Goal: Task Accomplishment & Management: Complete application form

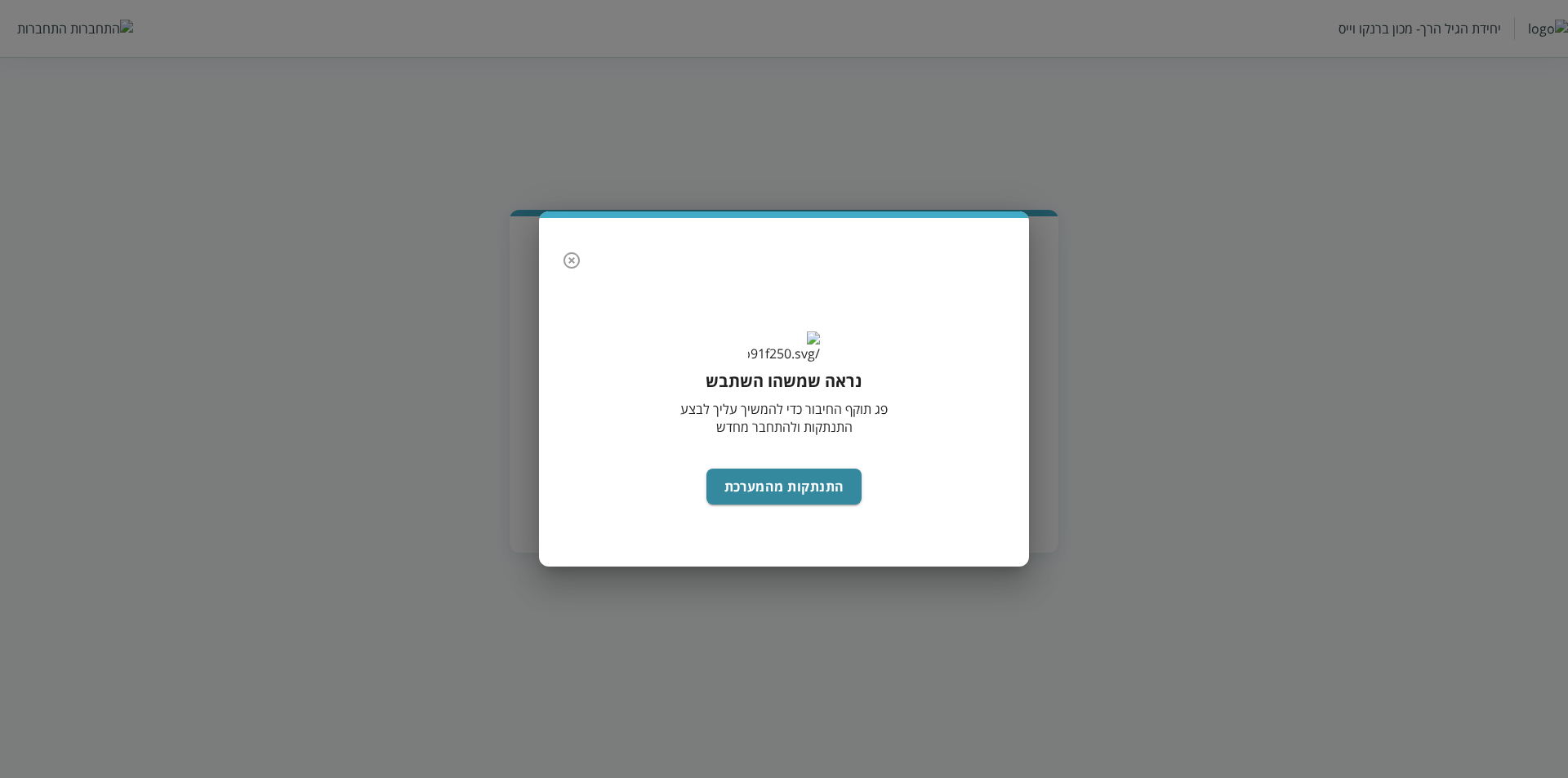
click at [561, 248] on button "button" at bounding box center [572, 260] width 32 height 32
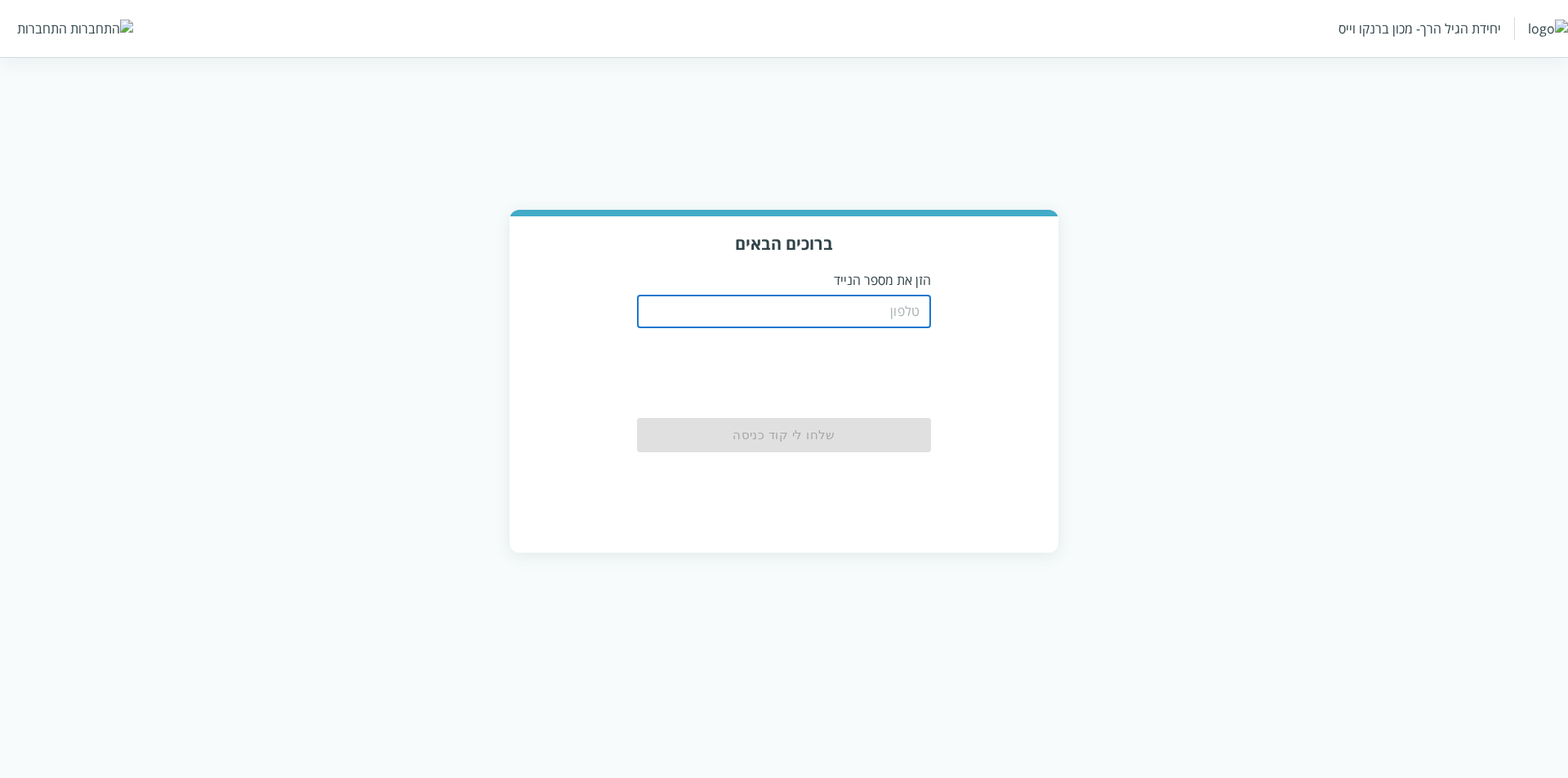
click at [901, 313] on input "tel" at bounding box center [784, 312] width 294 height 32
type input "0504122222"
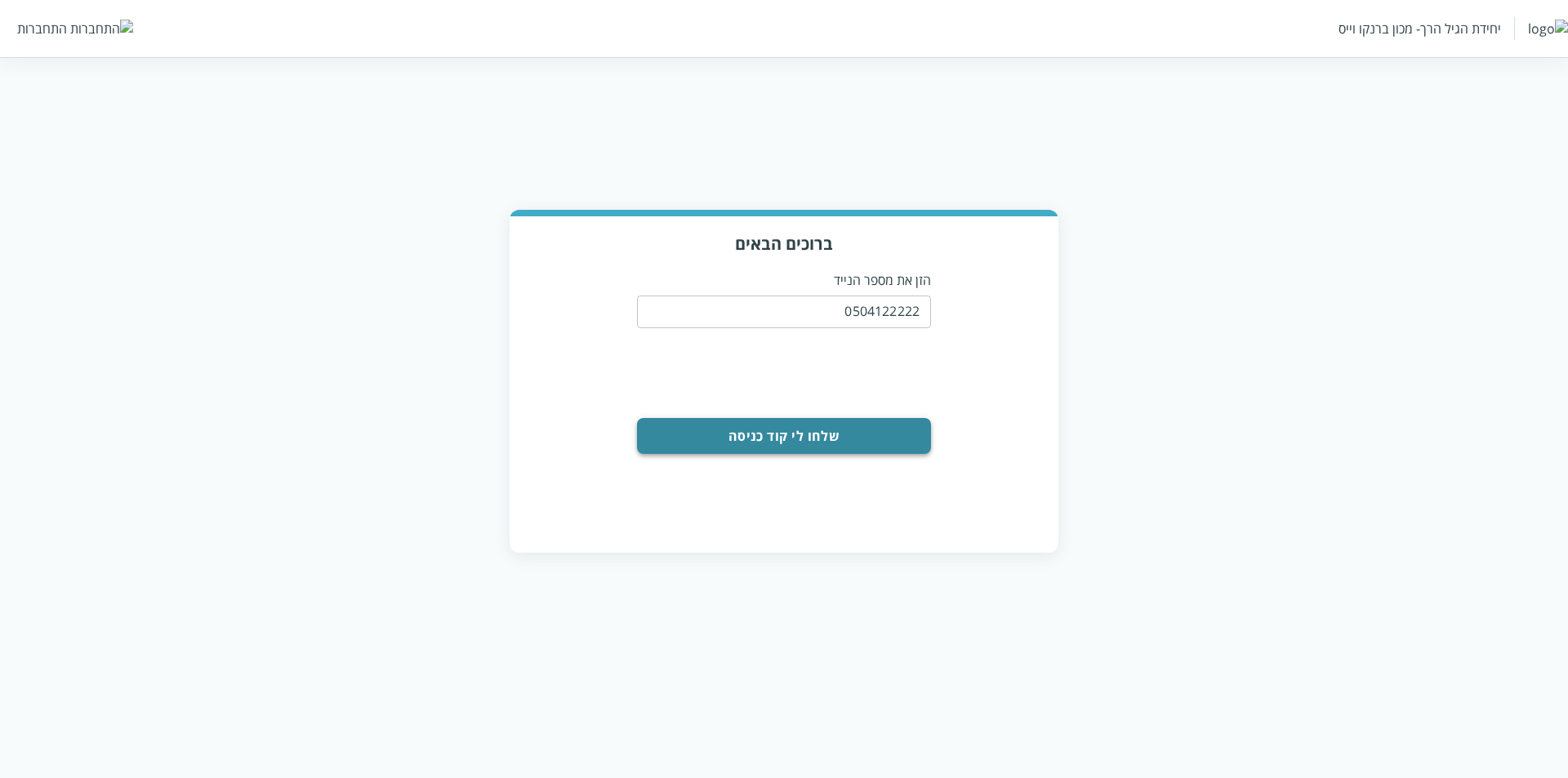
click at [779, 435] on button "שלחו לי קוד כניסה" at bounding box center [784, 436] width 294 height 36
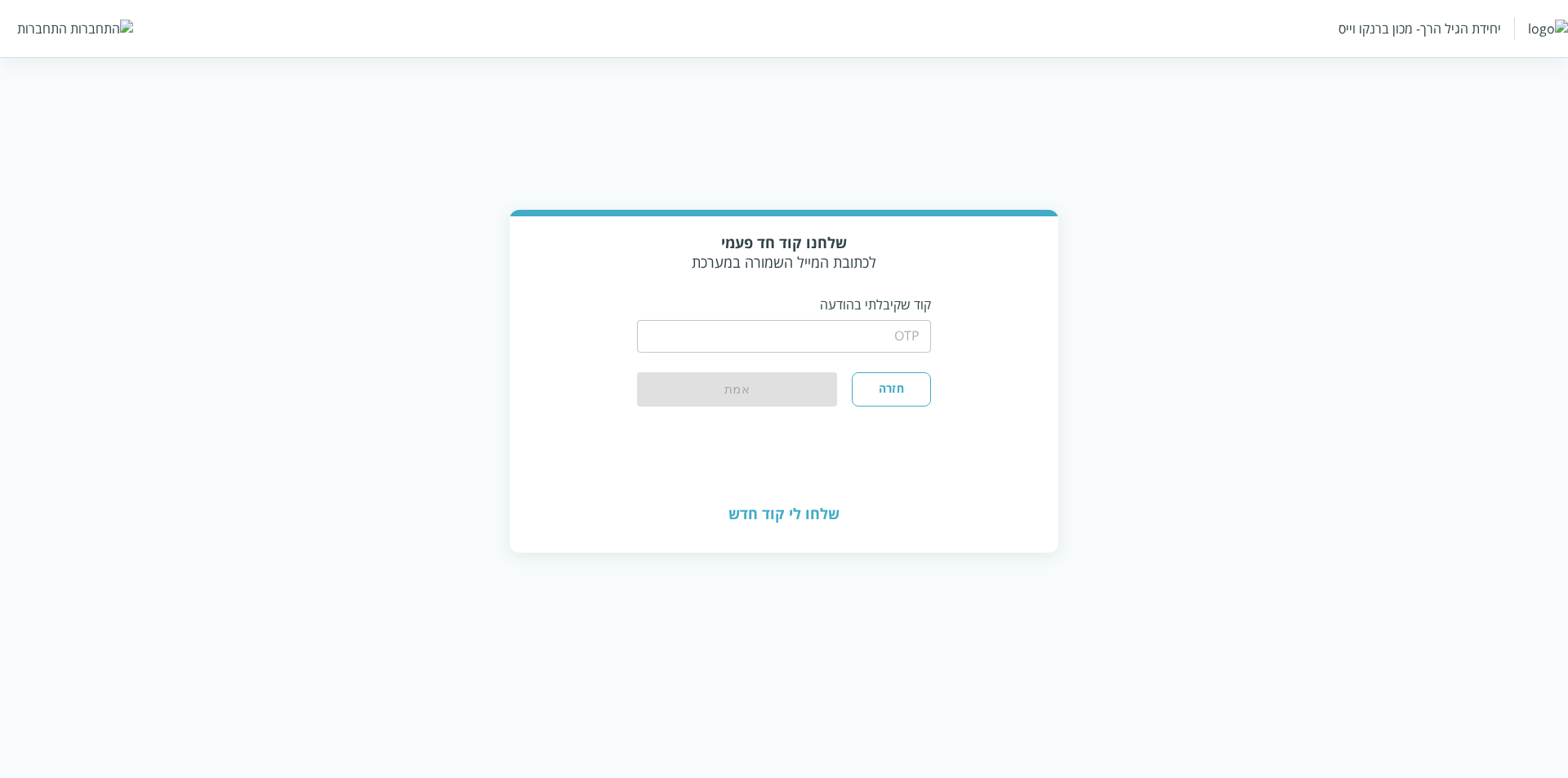
click at [845, 340] on input "string" at bounding box center [784, 336] width 294 height 32
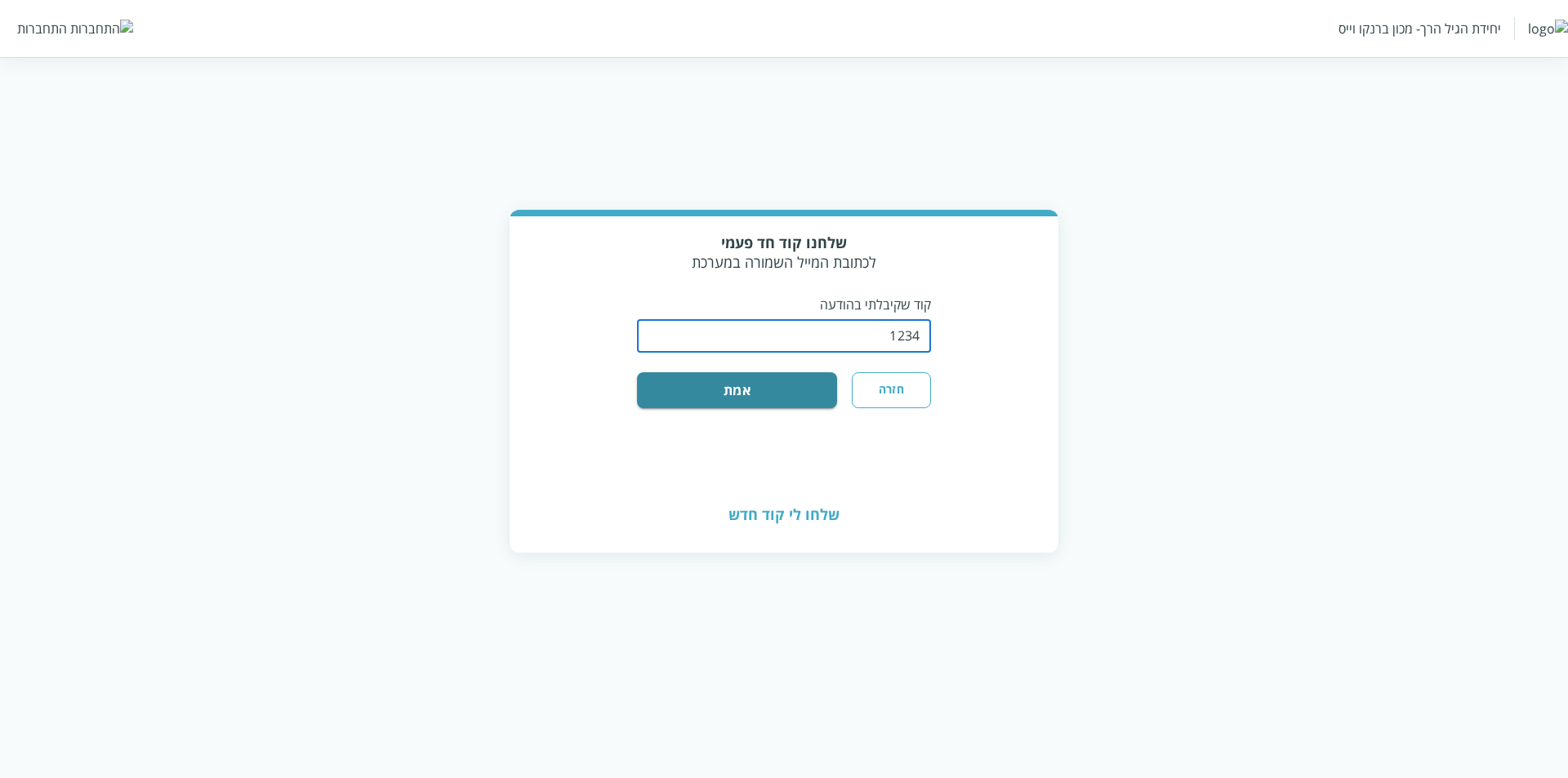
type input "1234"
click at [637, 373] on button "אמת" at bounding box center [737, 391] width 200 height 36
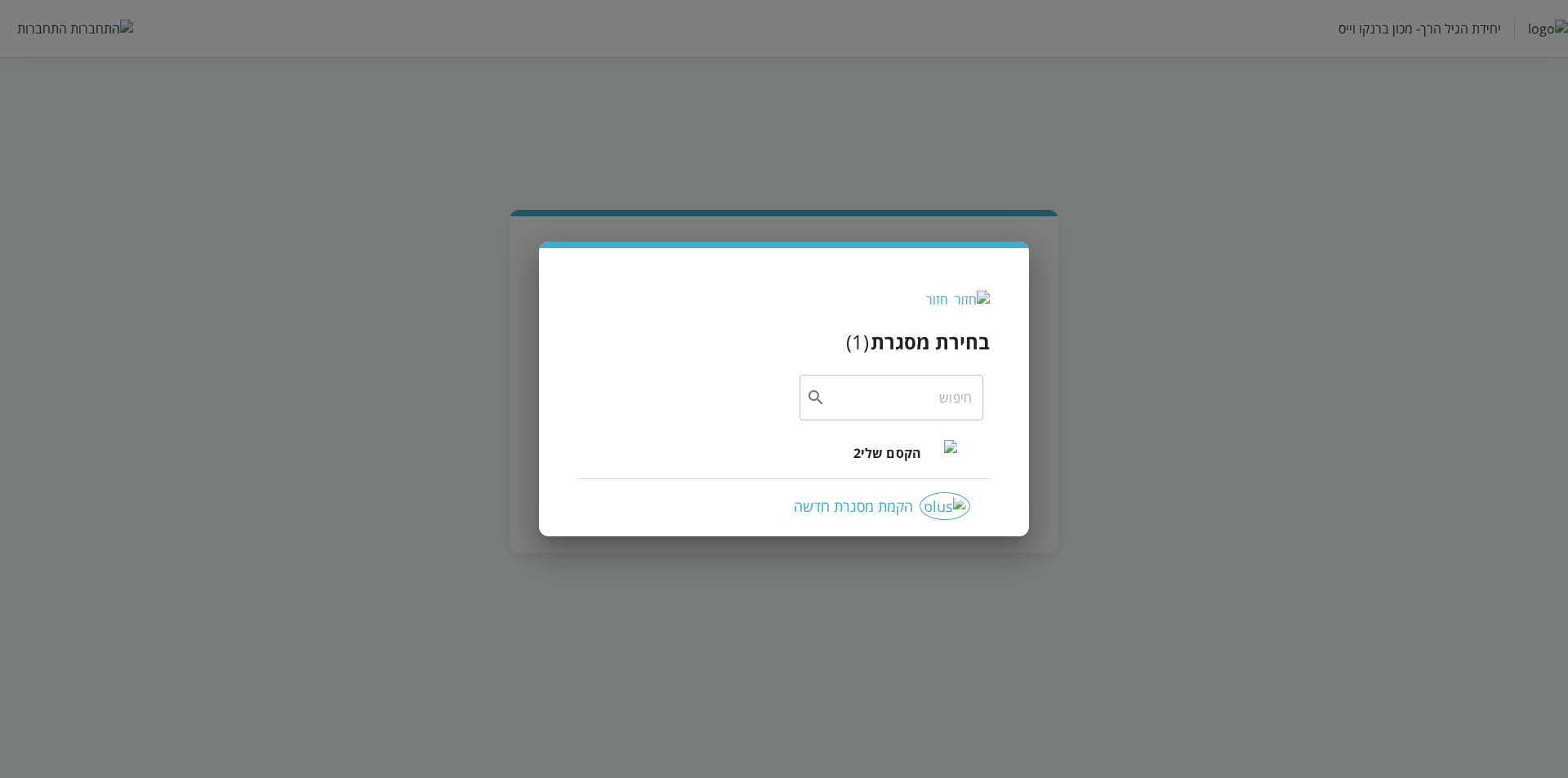
click at [885, 447] on span "הקסם שלי2" at bounding box center [886, 453] width 67 height 20
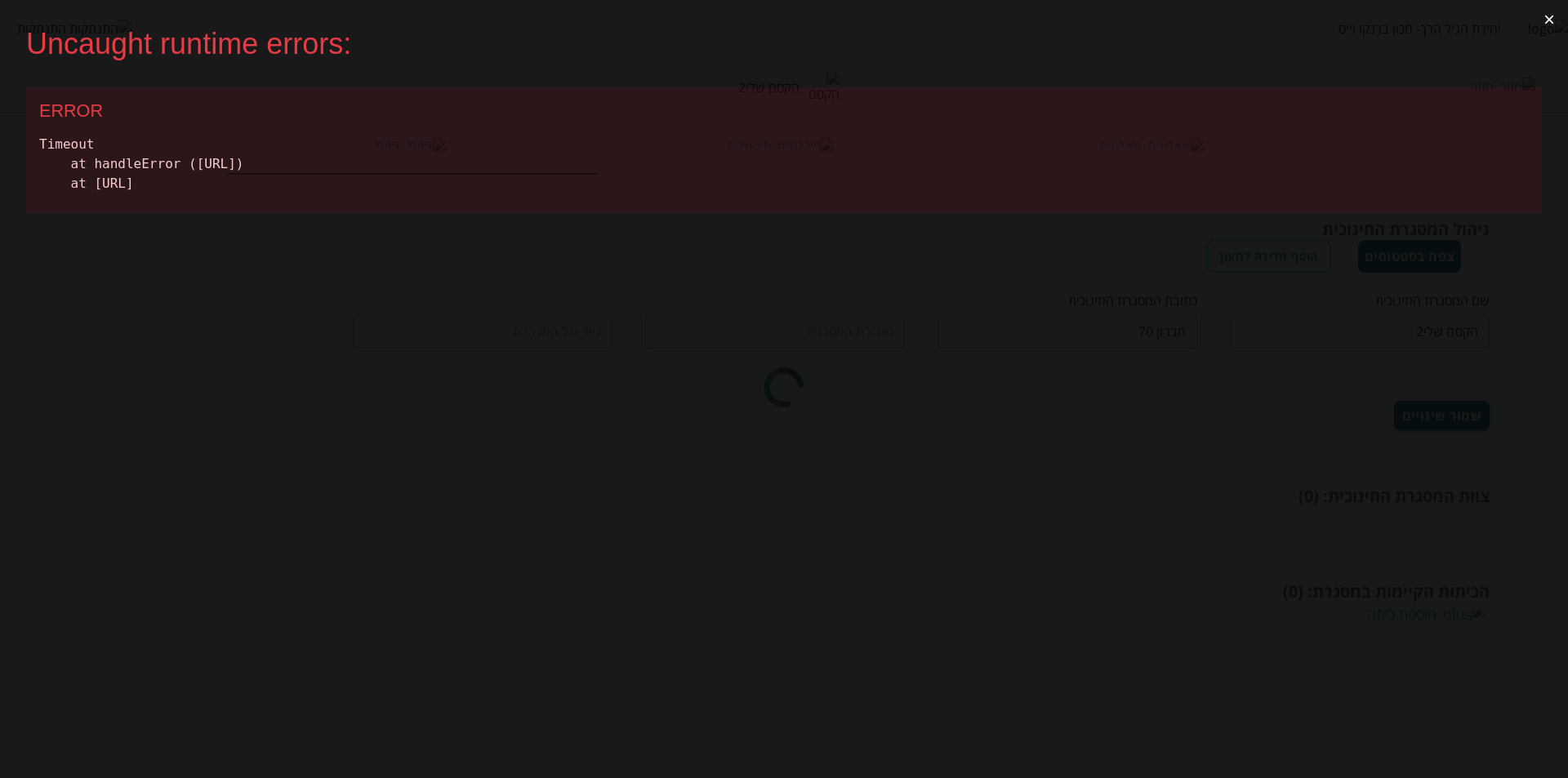
type input "רוחמה תפוחי"
type input "0599970077"
click at [1558, 21] on button "×" at bounding box center [1542, 20] width 38 height 39
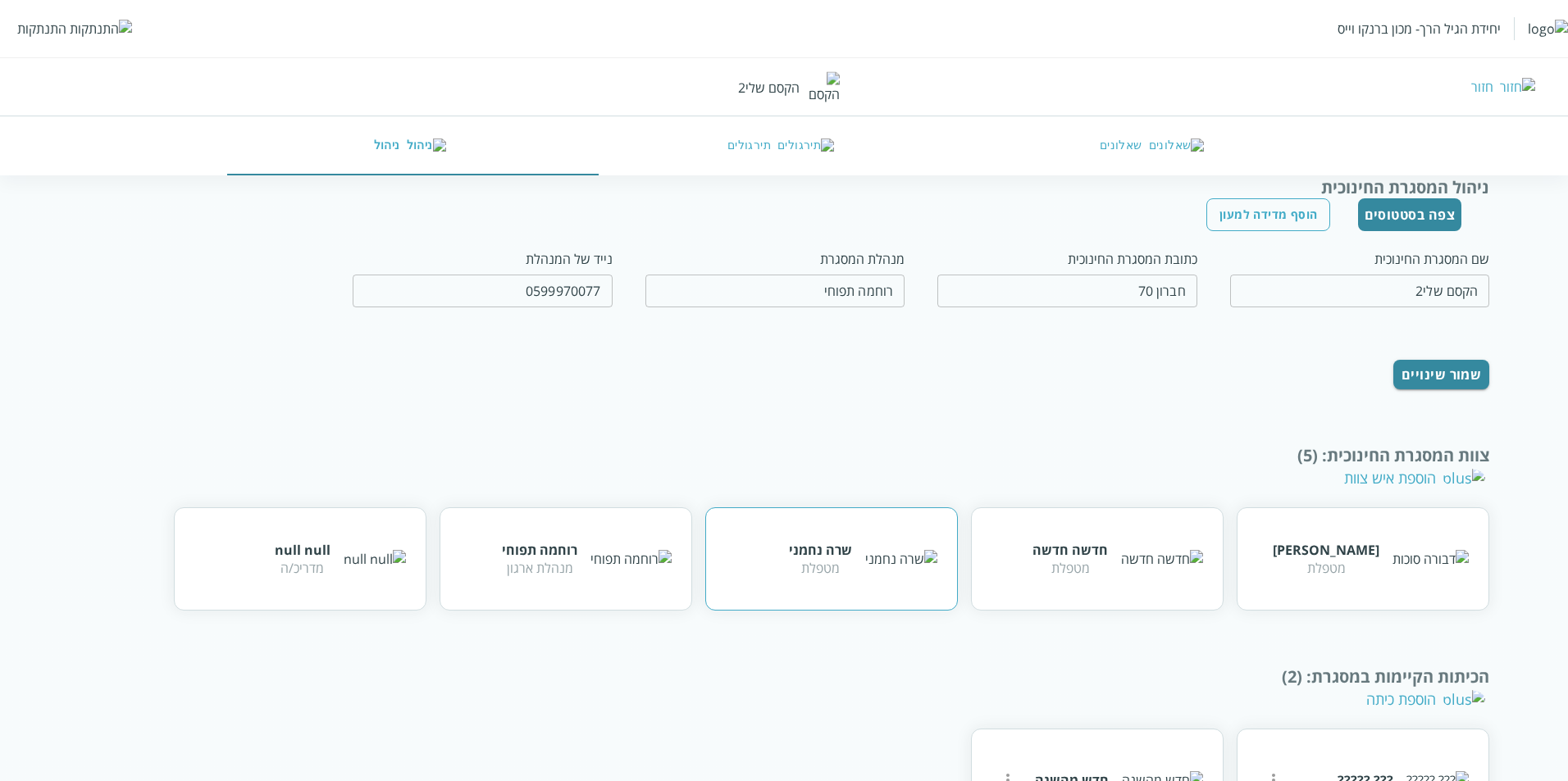
scroll to position [125, 0]
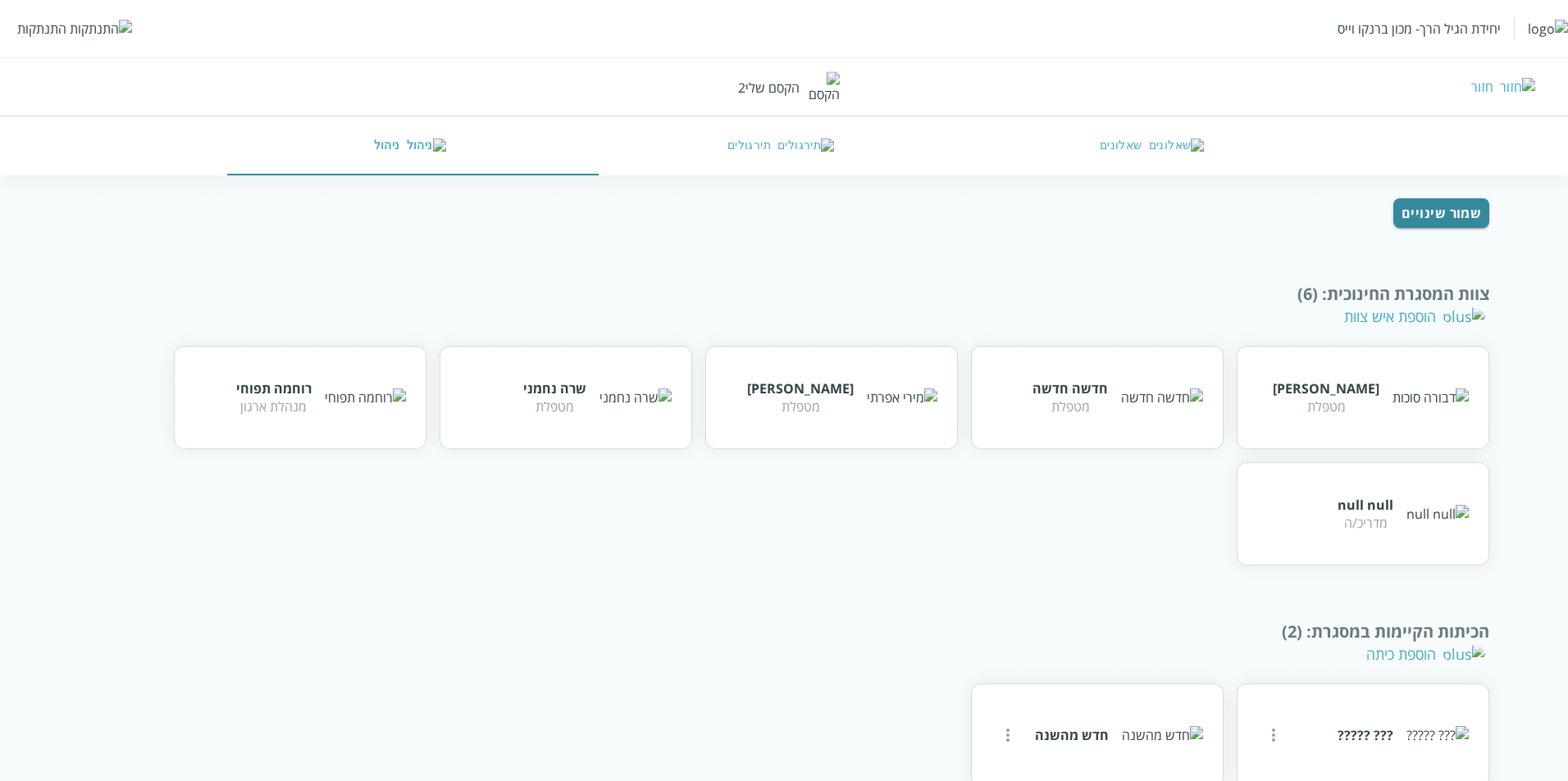
scroll to position [241, 0]
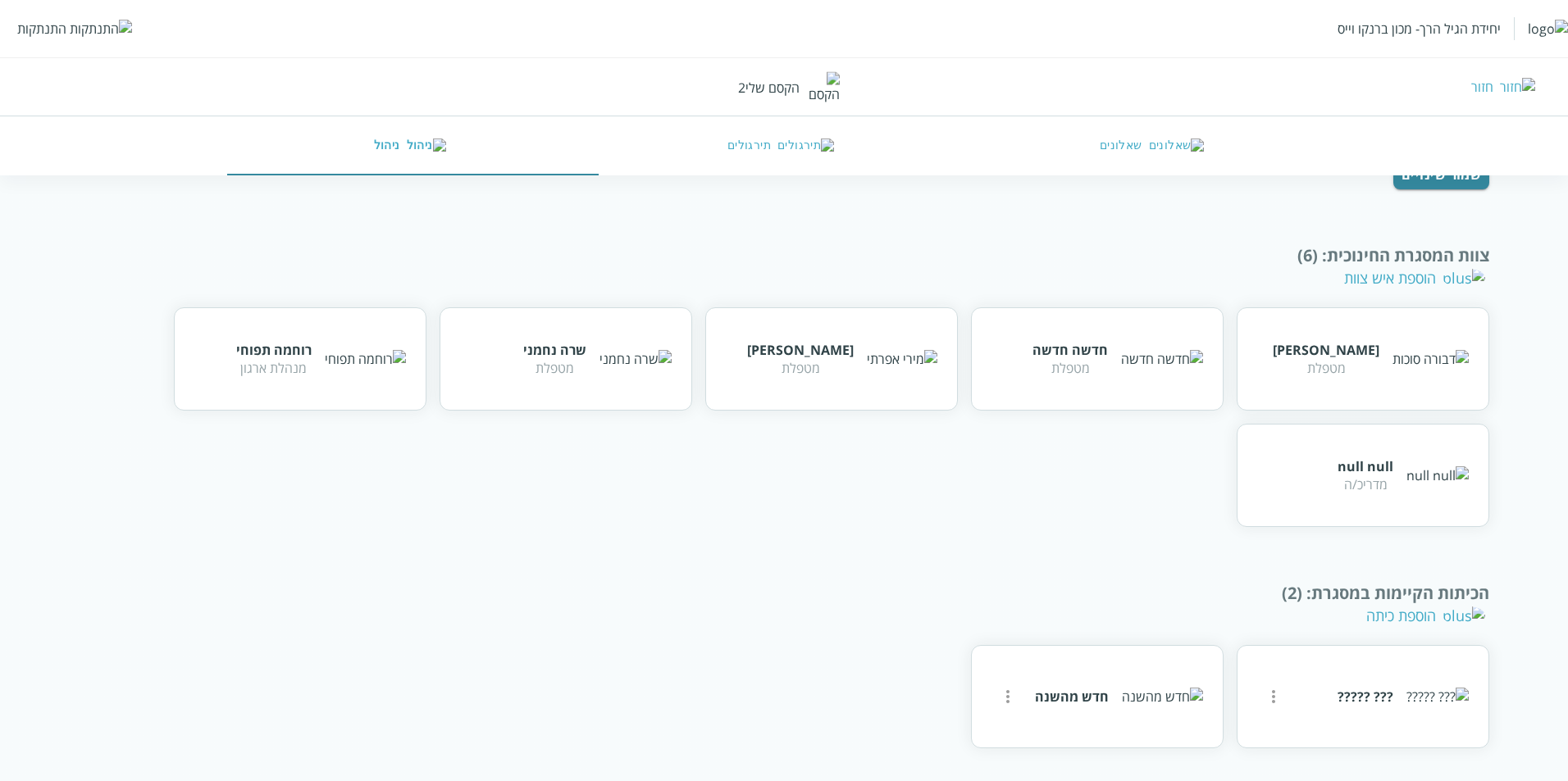
click at [25, 25] on div "התנתקות" at bounding box center [41, 28] width 49 height 18
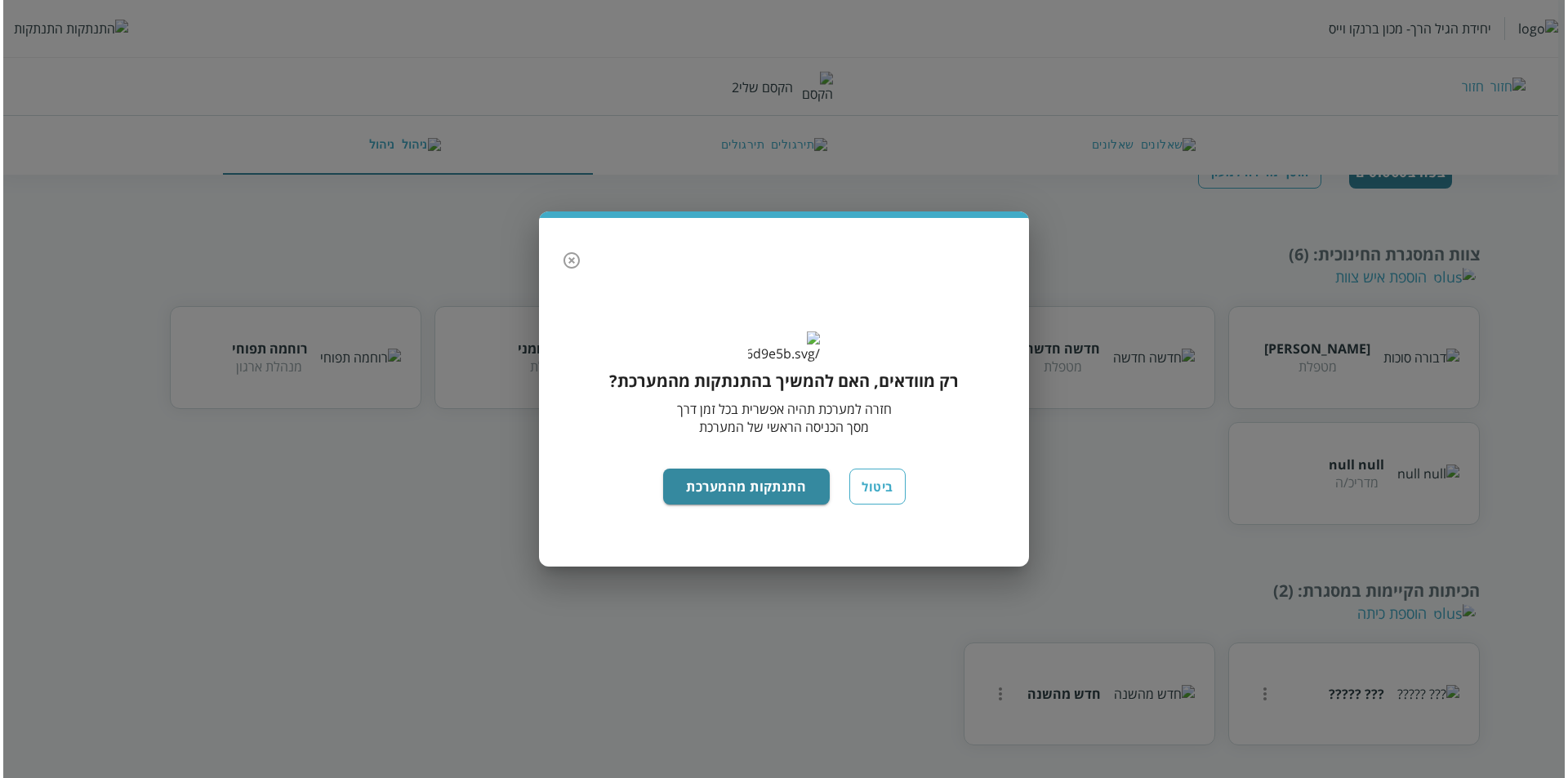
scroll to position [84, 0]
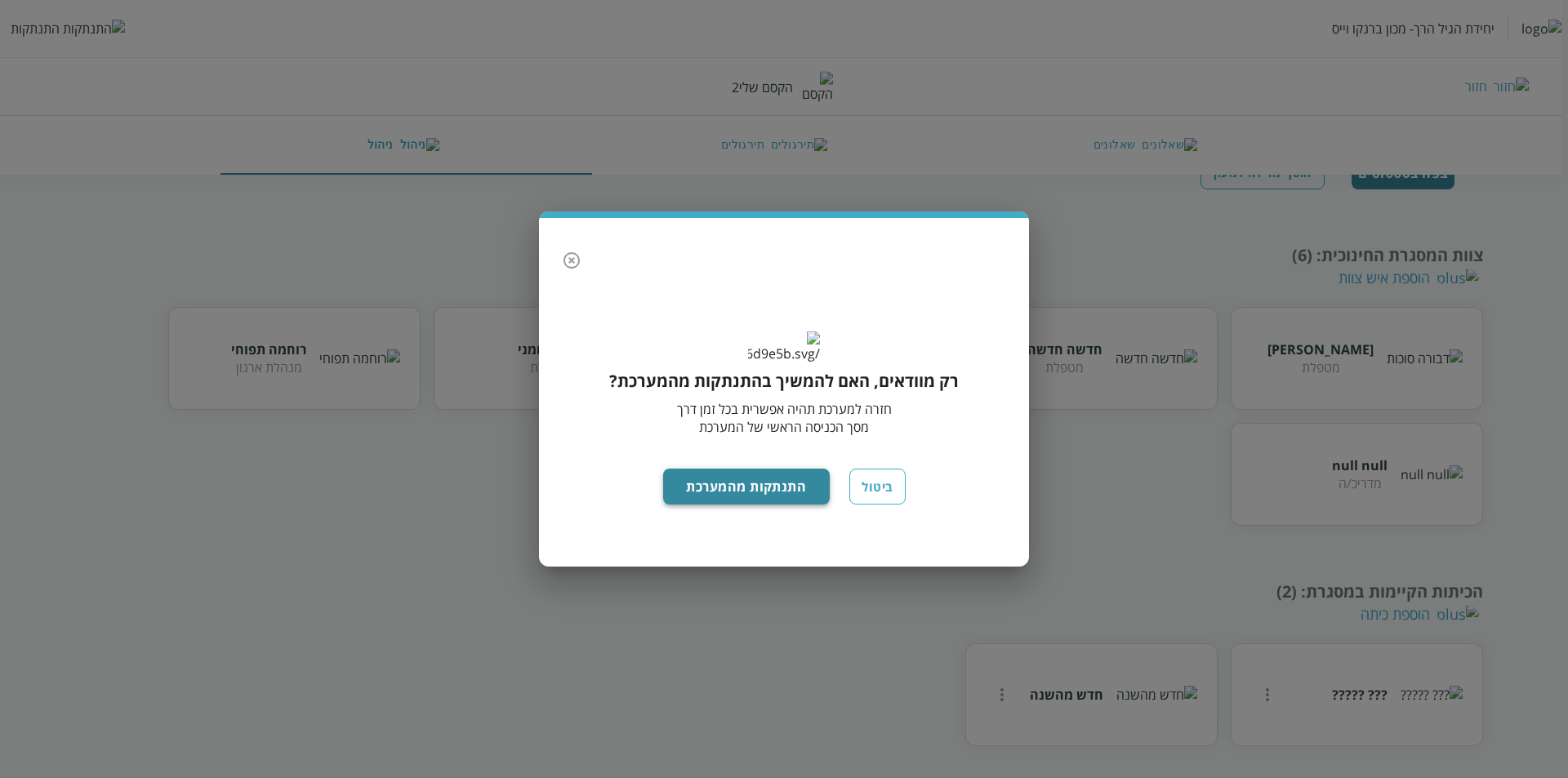
click at [757, 505] on button "התנתקות מהמערכת" at bounding box center [746, 486] width 167 height 36
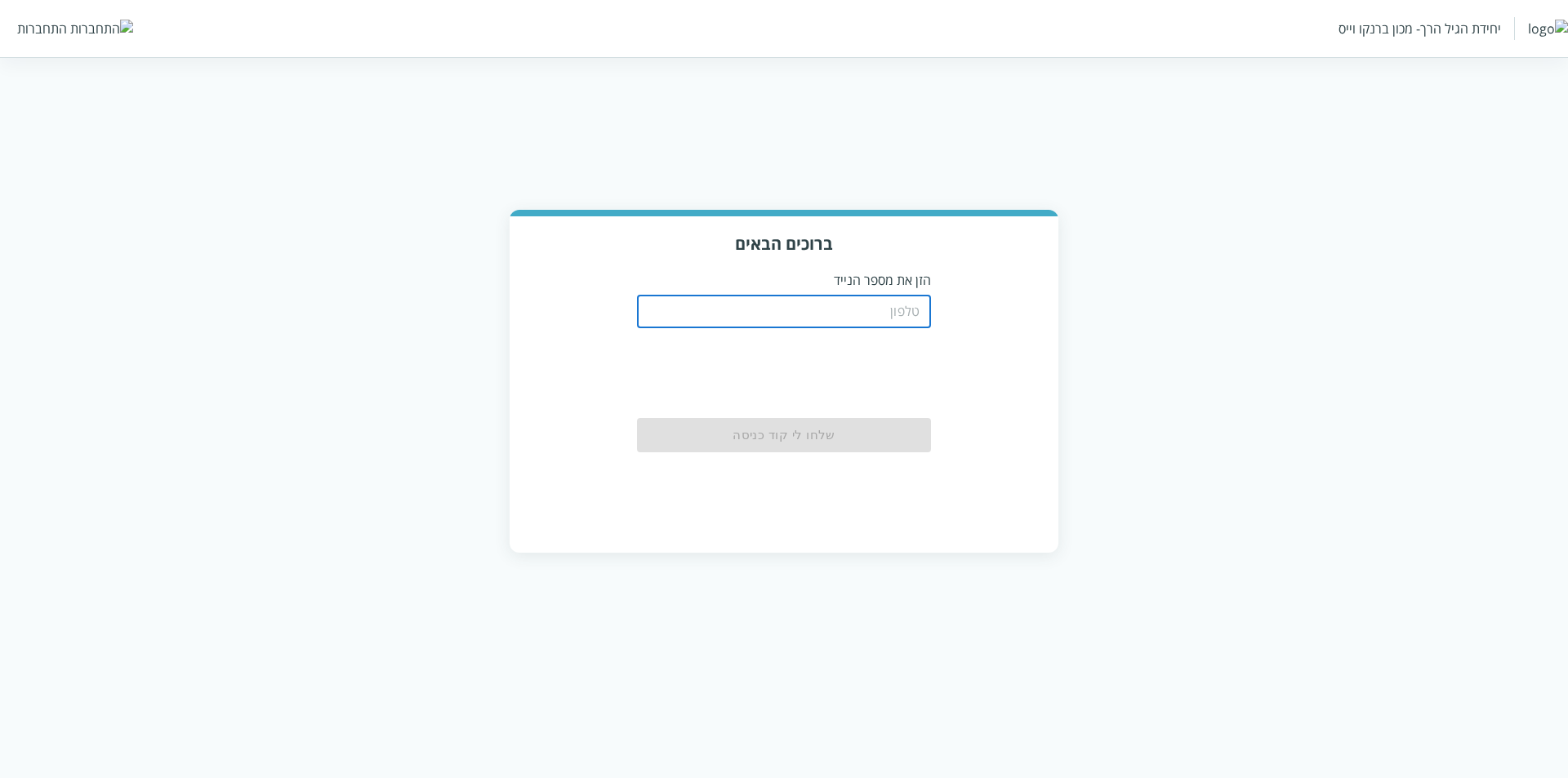
drag, startPoint x: 895, startPoint y: 296, endPoint x: 886, endPoint y: 340, distance: 44.9
click at [895, 296] on input "tel" at bounding box center [784, 312] width 294 height 32
paste input "0556707700"
type input "0556707700"
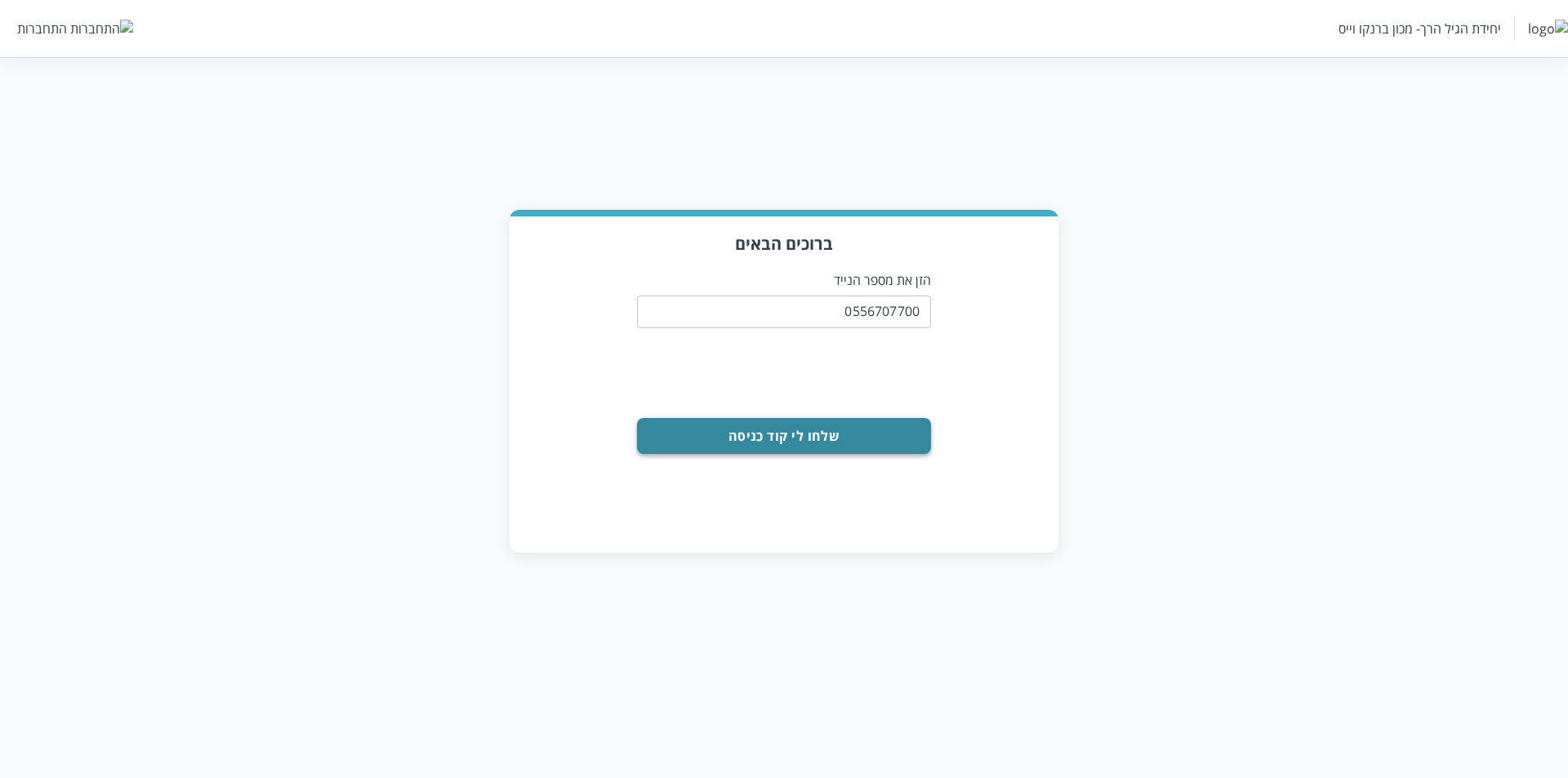
click at [800, 452] on button "שלחו לי קוד כניסה" at bounding box center [784, 436] width 294 height 36
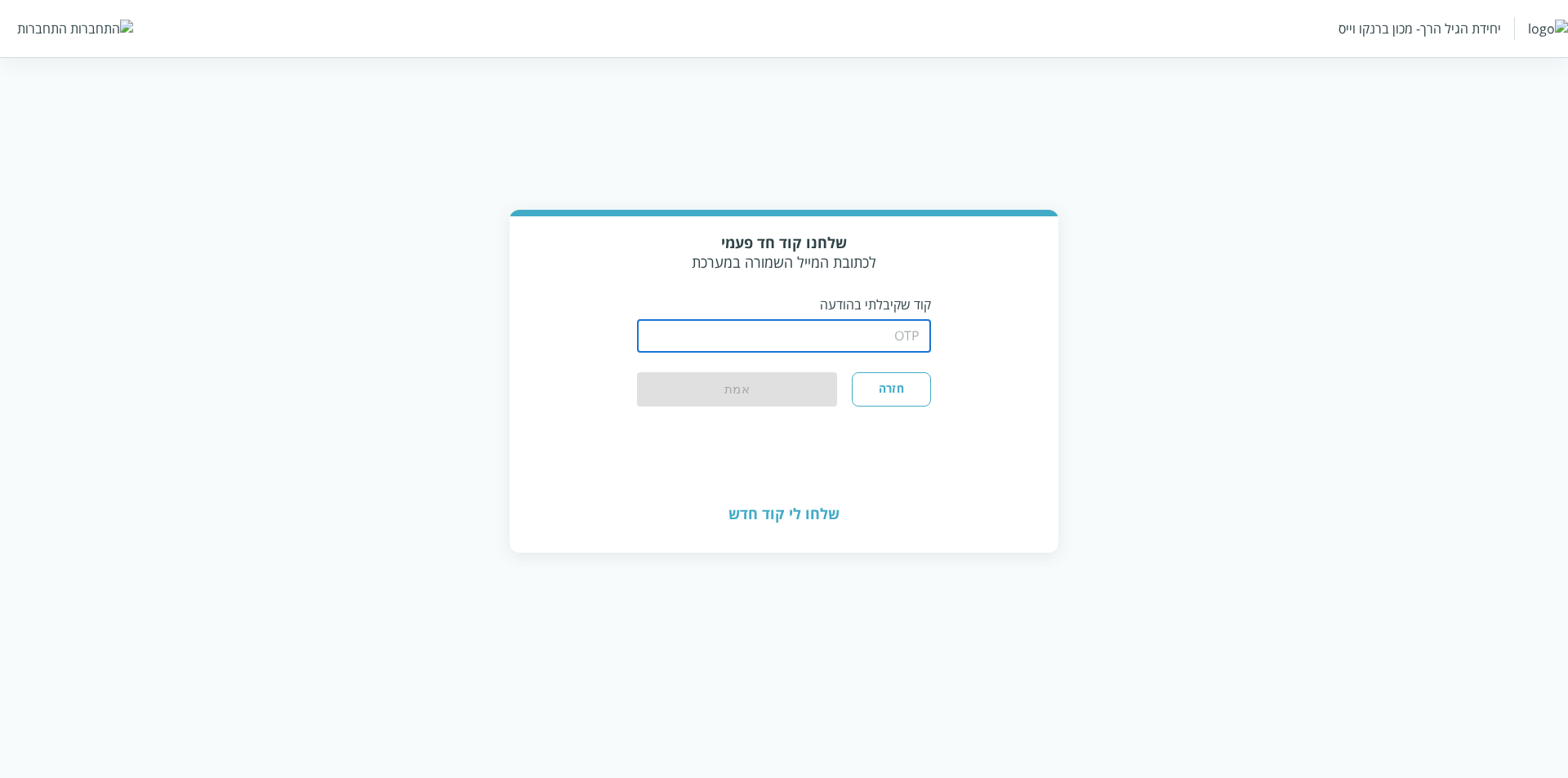
click at [841, 340] on input "string" at bounding box center [784, 336] width 294 height 32
type input "1234"
click at [637, 373] on button "אמת" at bounding box center [737, 391] width 200 height 36
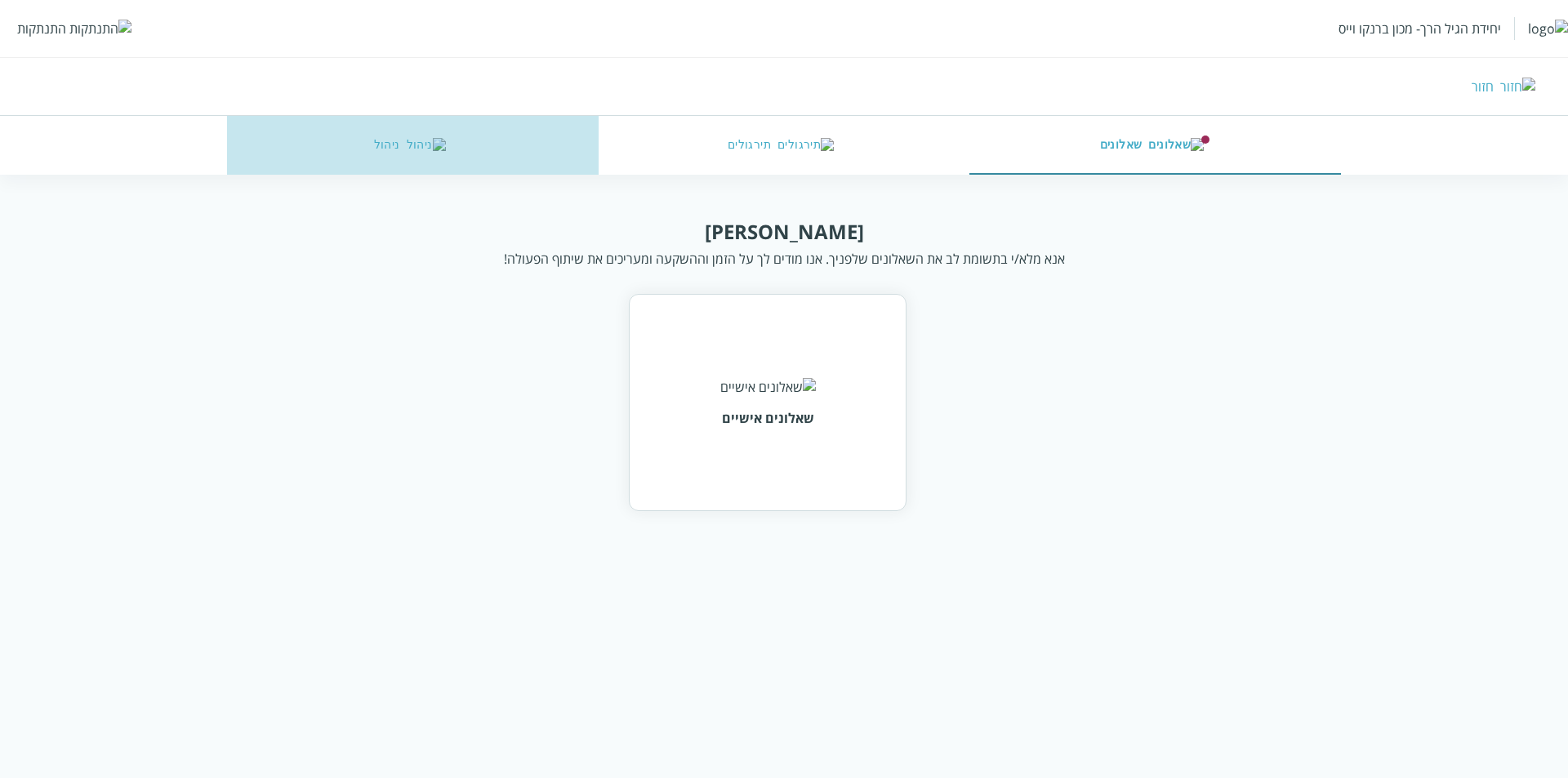
click at [366, 148] on button "ניהול" at bounding box center [412, 145] width 371 height 59
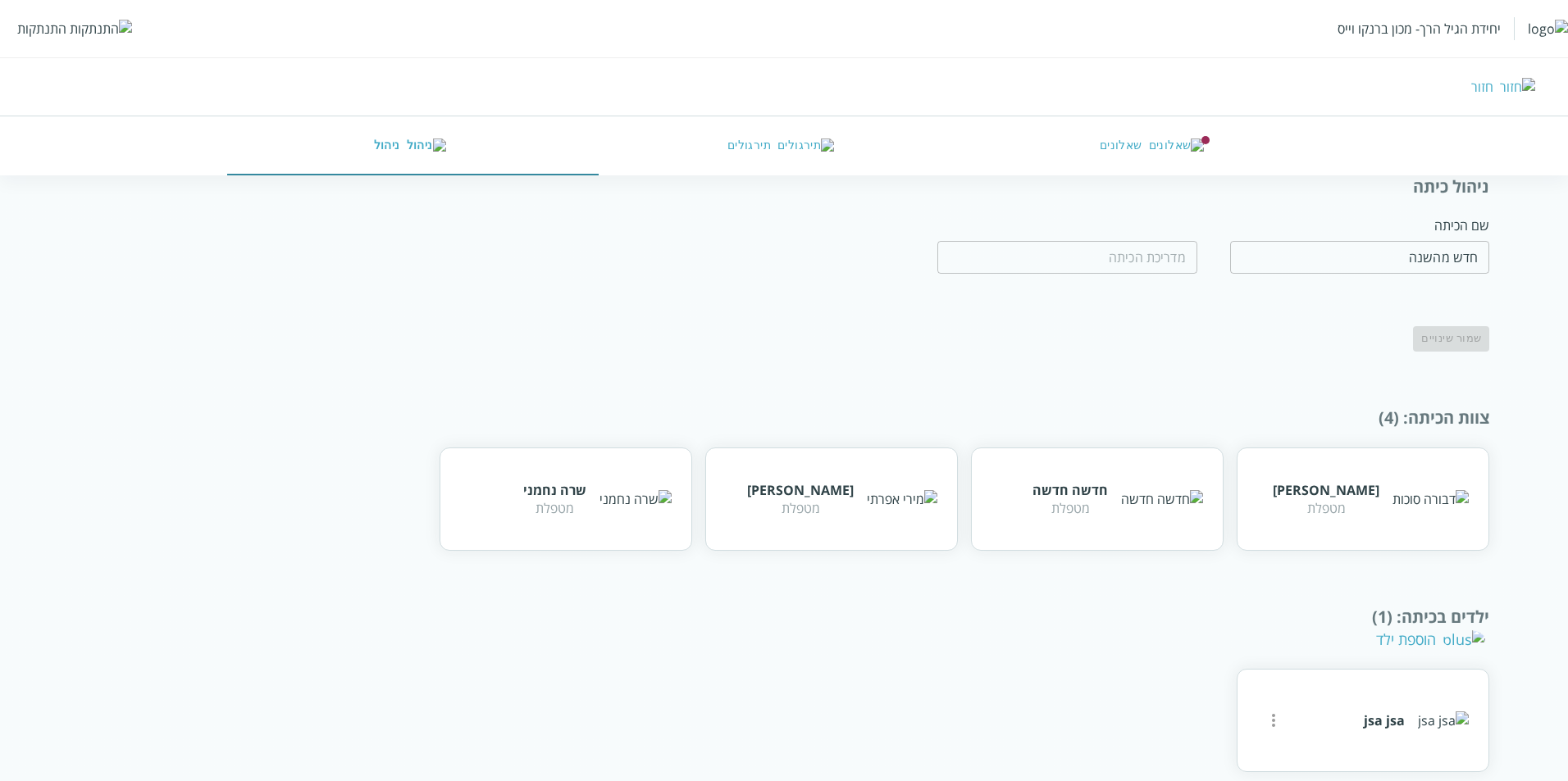
scroll to position [67, 0]
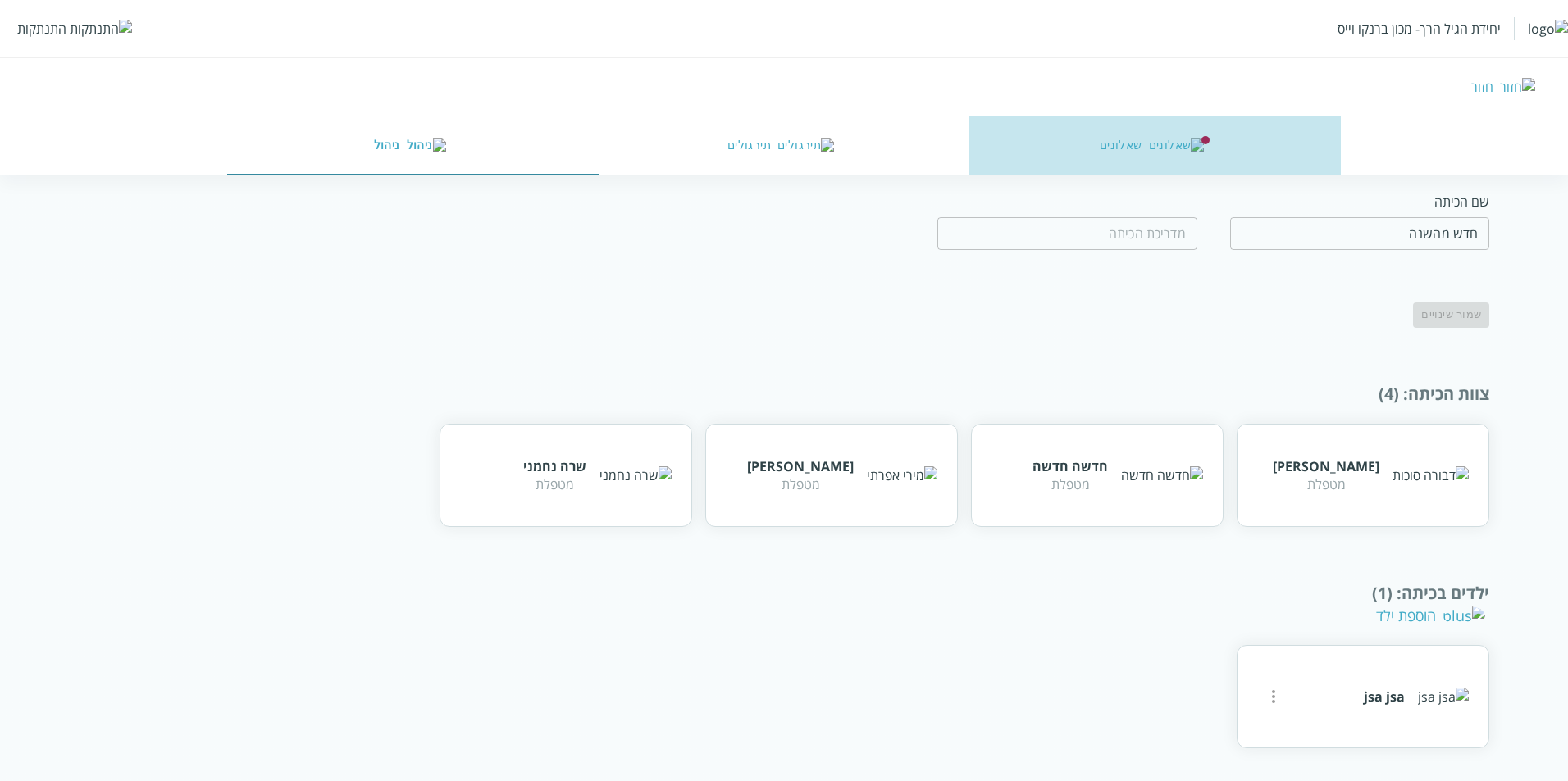
click at [1123, 144] on button "שאלונים" at bounding box center [1155, 146] width 372 height 59
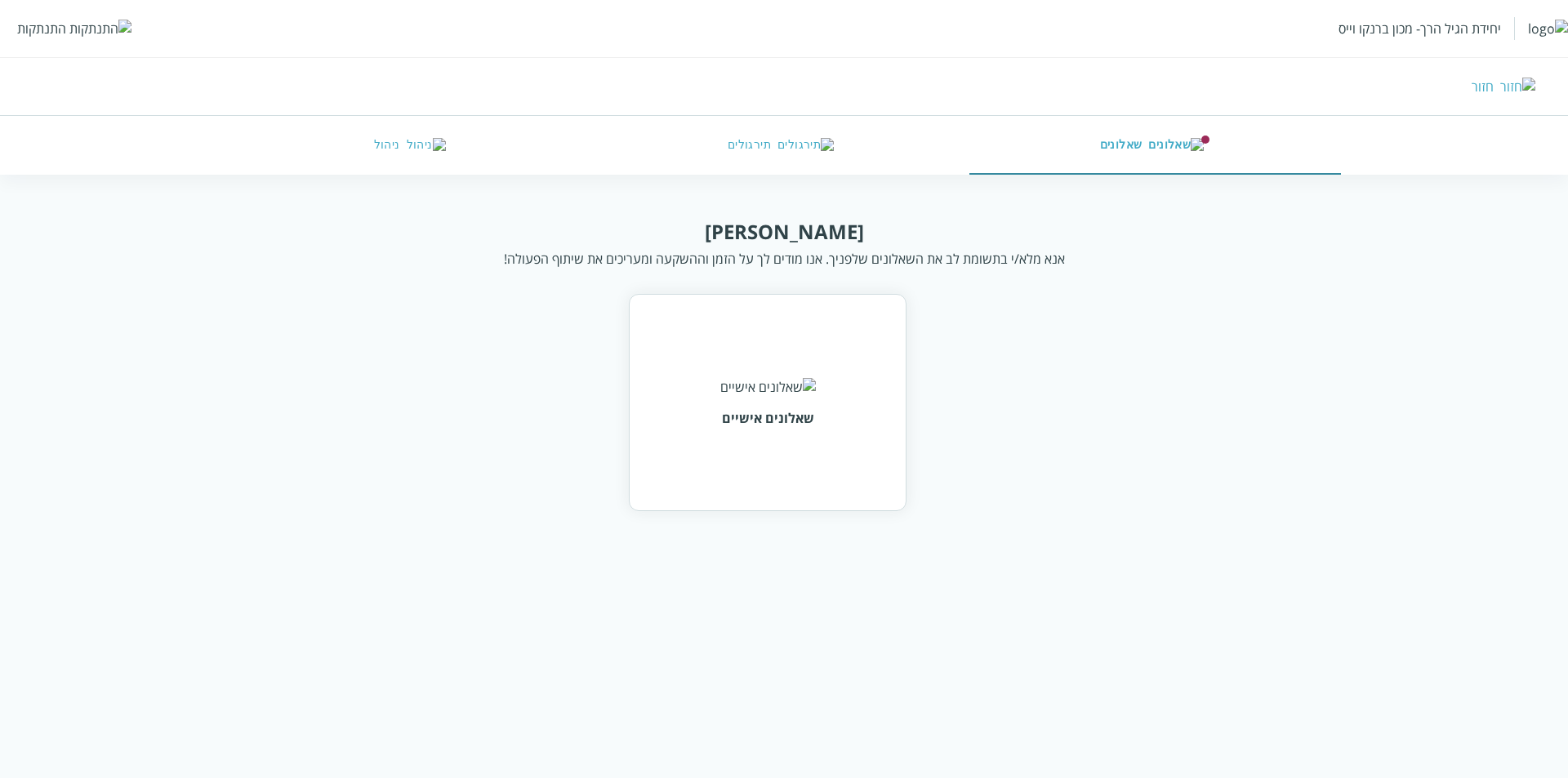
click at [678, 385] on div "שאלונים אישיים" at bounding box center [767, 403] width 277 height 218
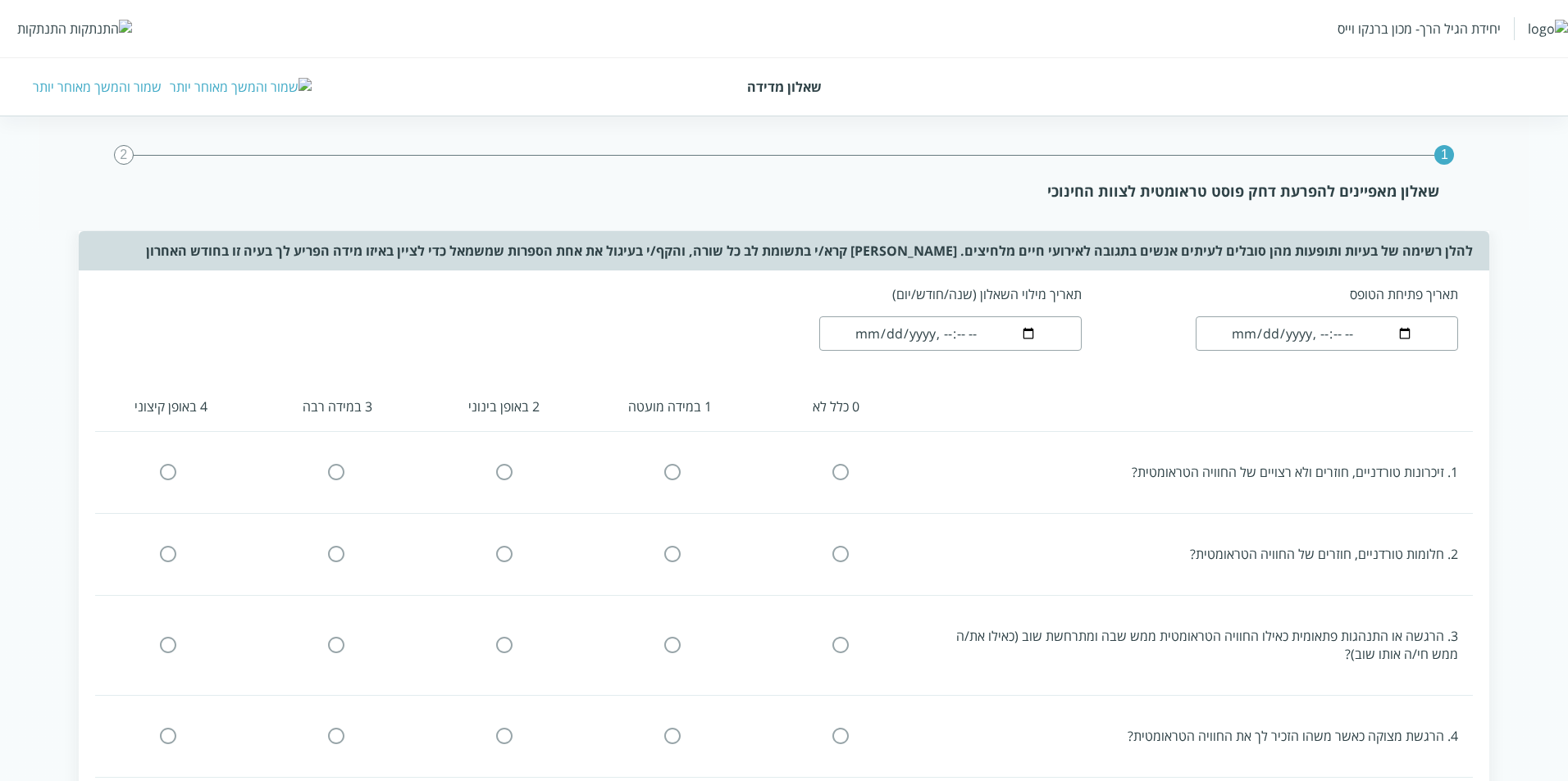
click at [1267, 190] on div "שאלון מאפיינים להפרעת דחק פוסט טראומטית לצוות החינוכי" at bounding box center [784, 191] width 1311 height 20
